Goal: Obtain resource: Download file/media

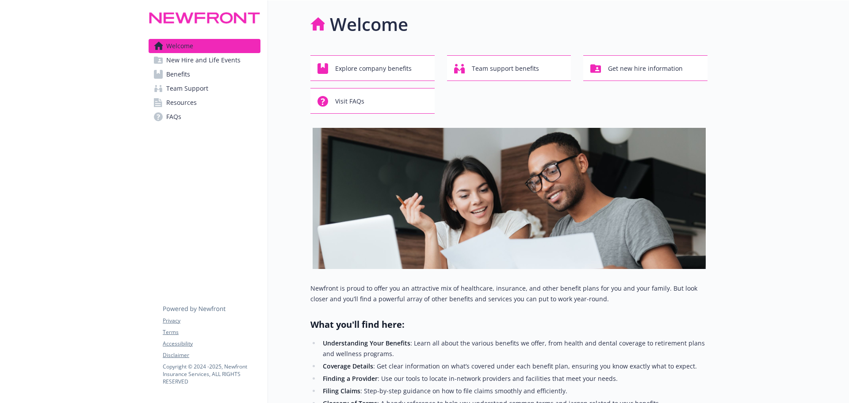
click at [210, 76] on link "Benefits" at bounding box center [205, 74] width 112 height 14
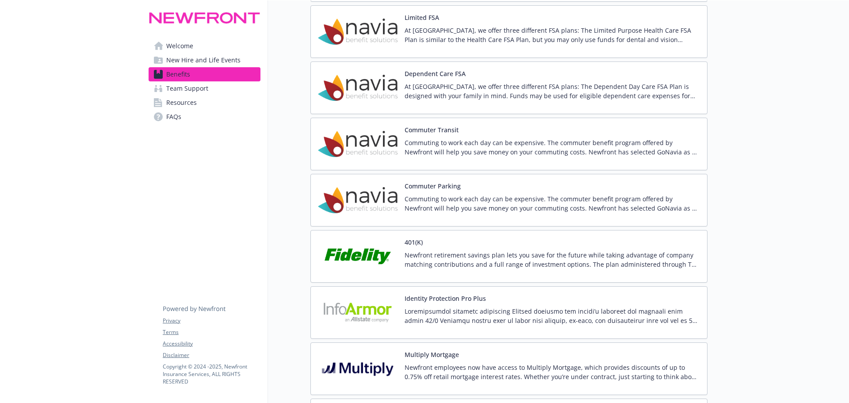
click at [365, 252] on img at bounding box center [358, 256] width 80 height 38
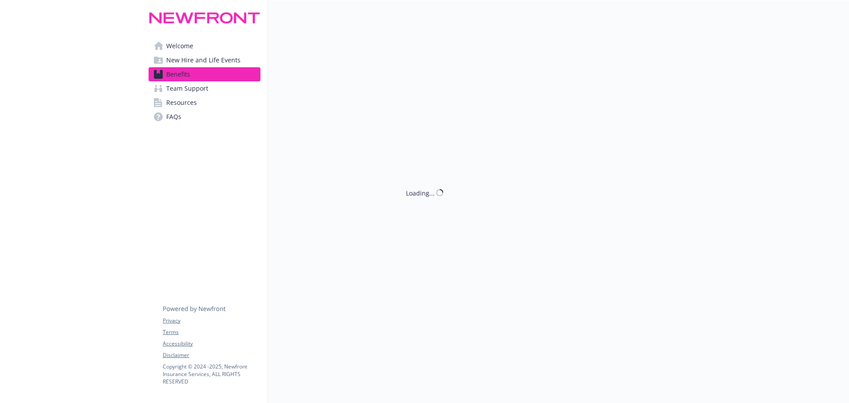
scroll to position [1547, 0]
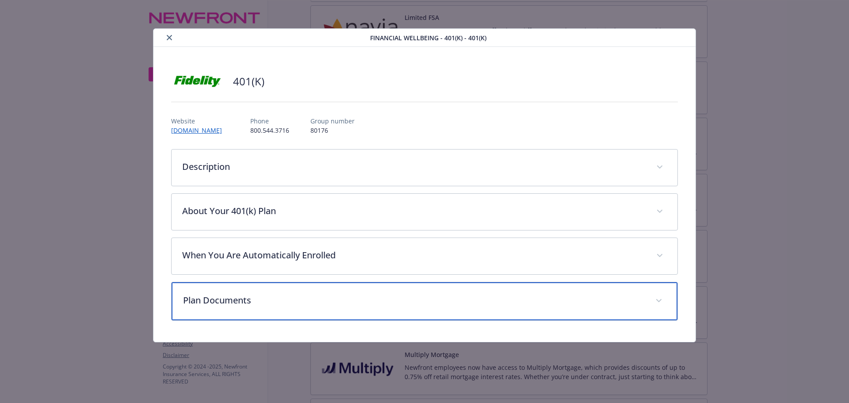
click at [241, 298] on p "Plan Documents" at bounding box center [414, 299] width 462 height 13
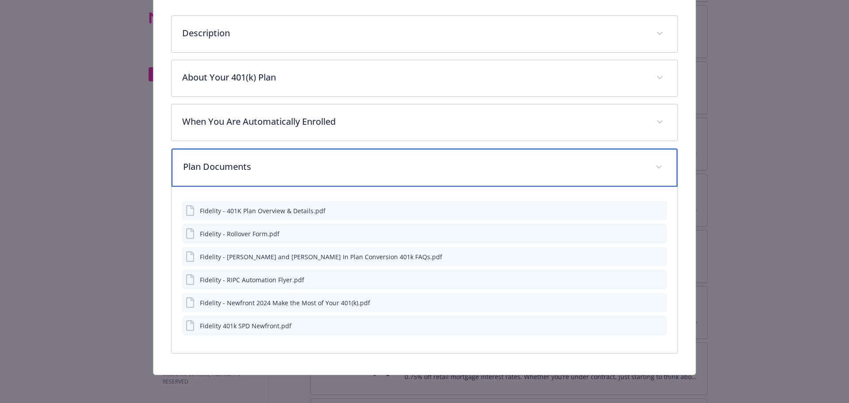
scroll to position [134, 0]
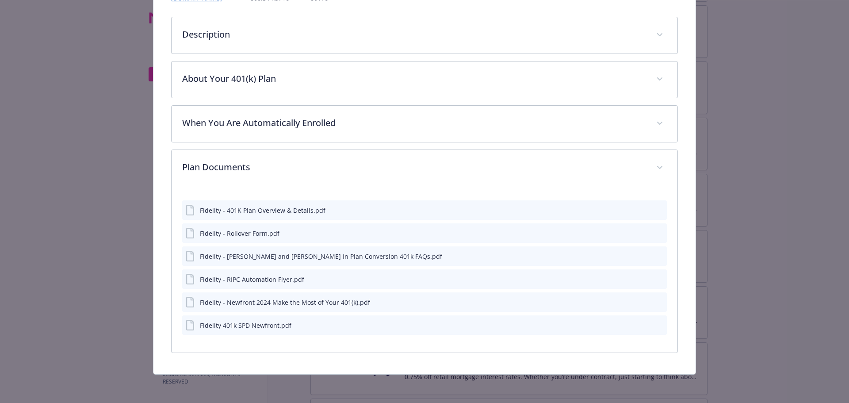
click at [244, 235] on div "Fidelity - Rollover Form.pdf" at bounding box center [240, 233] width 80 height 9
click at [654, 232] on icon "preview file" at bounding box center [658, 232] width 8 height 6
